Goal: Task Accomplishment & Management: Use online tool/utility

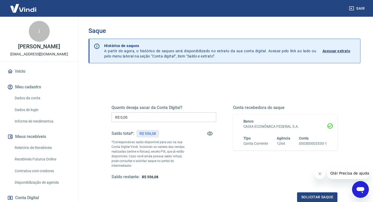
click at [170, 115] on input "R$ 0,00" at bounding box center [164, 118] width 105 height 10
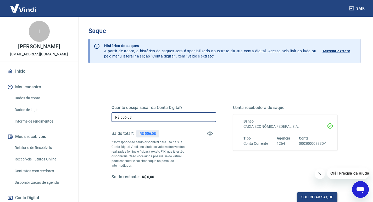
type input "R$ 556,08"
click at [307, 194] on button "Solicitar saque" at bounding box center [317, 198] width 40 height 10
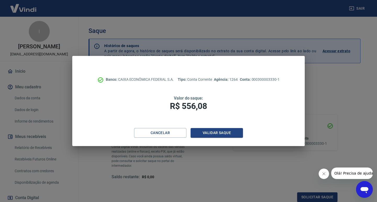
click at [227, 127] on div "Banco: CAIXA ECONÔMICA FEDERAL S.A. Tipo: Conta Corrente Agência: 1264 Conta: 0…" at bounding box center [188, 92] width 233 height 72
click at [227, 133] on button "Validar saque" at bounding box center [217, 133] width 52 height 10
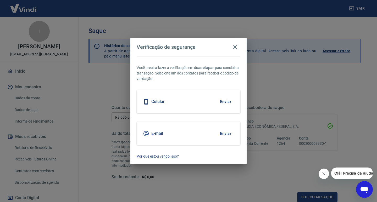
click at [226, 137] on button "Enviar" at bounding box center [225, 133] width 17 height 11
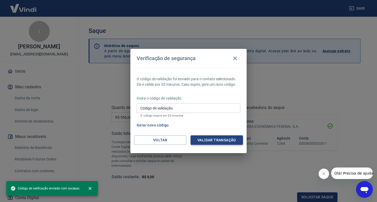
click at [222, 139] on button "Validar transação" at bounding box center [217, 141] width 52 height 10
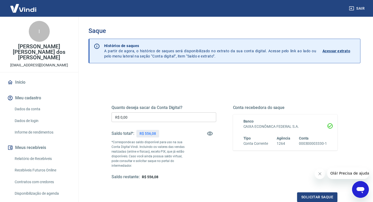
click at [155, 120] on input "R$ 0,00" at bounding box center [164, 118] width 105 height 10
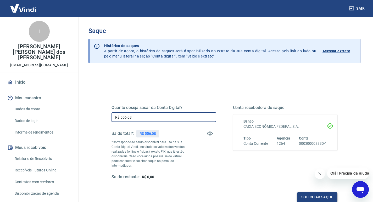
type input "R$ 556,08"
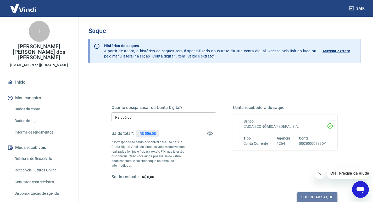
click at [302, 193] on button "Solicitar saque" at bounding box center [317, 198] width 40 height 10
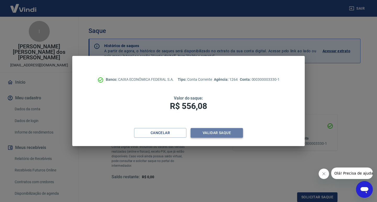
click at [214, 137] on button "Validar saque" at bounding box center [217, 133] width 52 height 10
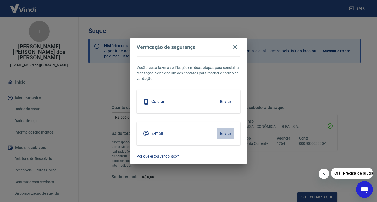
click at [223, 136] on button "Enviar" at bounding box center [225, 133] width 17 height 11
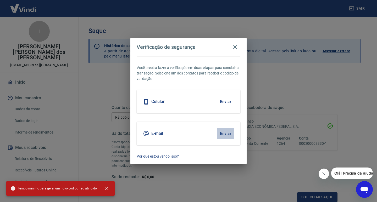
click at [225, 133] on button "Enviar" at bounding box center [225, 133] width 17 height 11
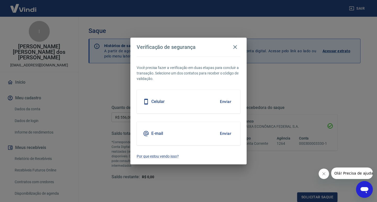
click at [225, 133] on button "Enviar" at bounding box center [225, 133] width 17 height 11
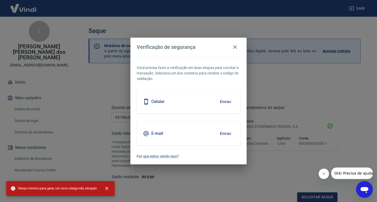
click at [221, 134] on button "Enviar" at bounding box center [225, 133] width 17 height 11
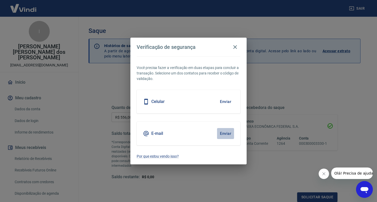
click at [221, 135] on button "Enviar" at bounding box center [225, 133] width 17 height 11
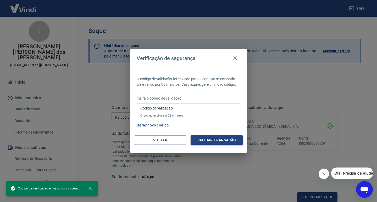
click at [208, 142] on button "Validar transação" at bounding box center [217, 141] width 52 height 10
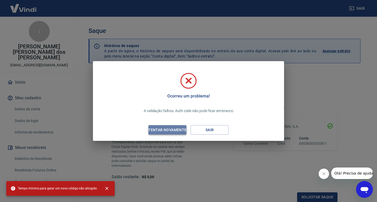
click at [173, 130] on div "Tentar novamente" at bounding box center [167, 130] width 51 height 7
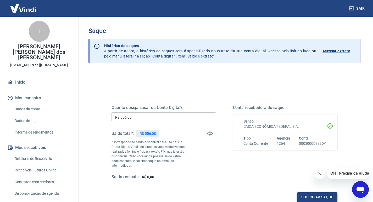
click at [306, 193] on button "Solicitar saque" at bounding box center [317, 198] width 40 height 10
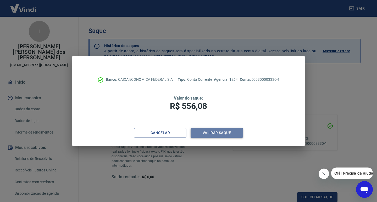
click at [212, 129] on button "Validar saque" at bounding box center [217, 133] width 52 height 10
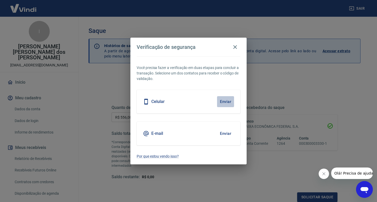
click at [230, 103] on button "Enviar" at bounding box center [225, 101] width 17 height 11
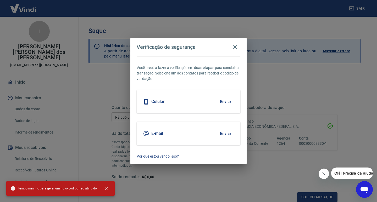
click at [225, 137] on button "Enviar" at bounding box center [225, 133] width 17 height 11
